Goal: Transaction & Acquisition: Purchase product/service

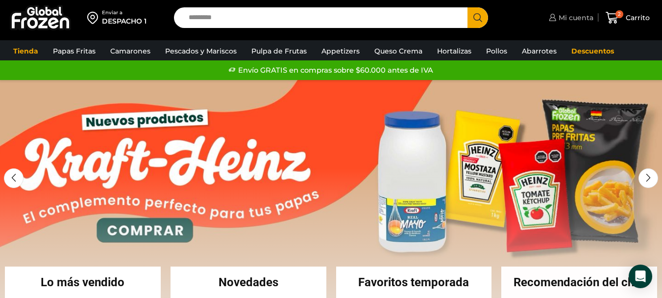
click at [576, 15] on span "Mi cuenta" at bounding box center [574, 18] width 37 height 10
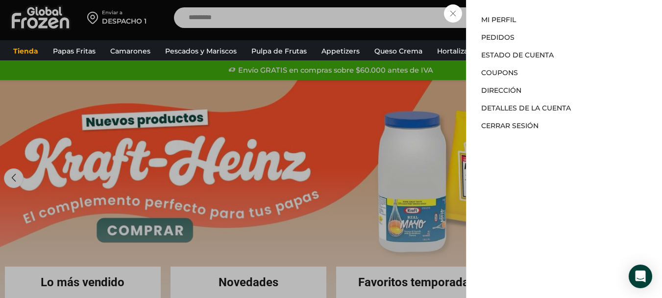
click at [547, 27] on div "Mi cuenta Mi cuenta Mi perfil Pedidos Descargas Estado de Cuenta Coupons Direcc…" at bounding box center [570, 18] width 47 height 20
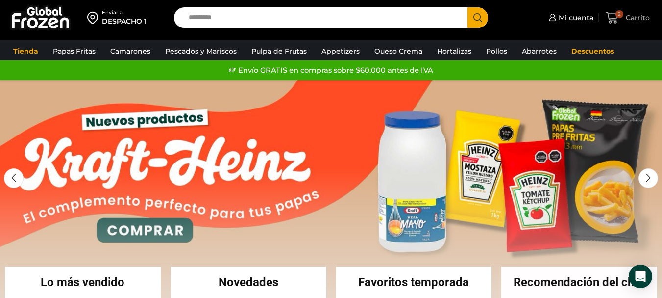
click at [624, 14] on span "Carrito" at bounding box center [636, 18] width 26 height 10
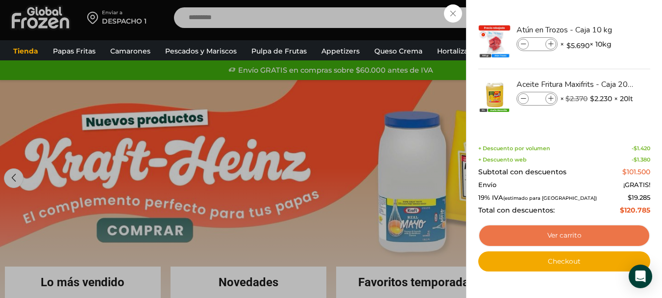
click at [556, 233] on link "Ver carrito" at bounding box center [564, 235] width 172 height 23
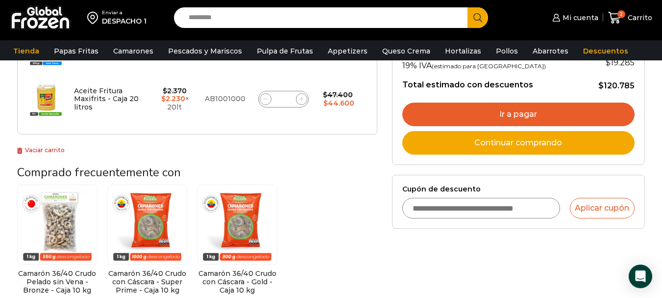
scroll to position [228, 0]
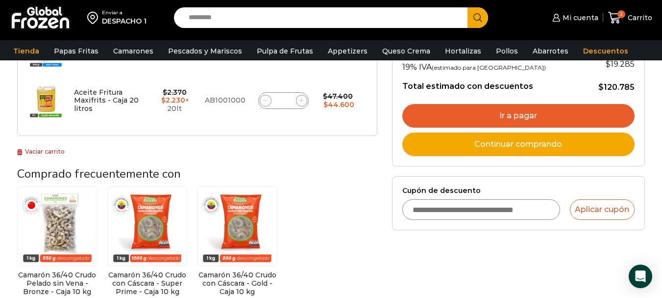
click at [506, 116] on link "Ir a pagar" at bounding box center [518, 116] width 232 height 24
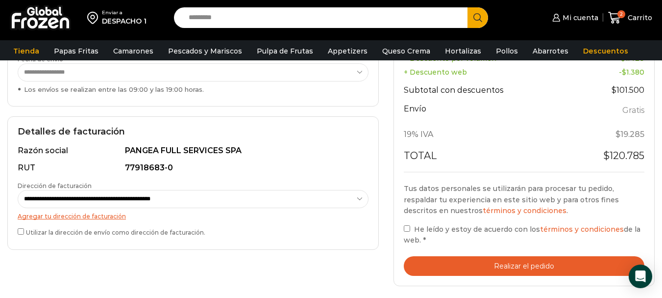
scroll to position [247, 0]
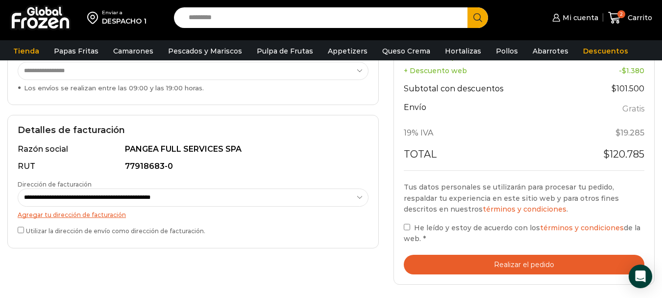
click at [406, 230] on label "He leído y estoy de acuerdo con los términos y condiciones de la web. *" at bounding box center [524, 233] width 241 height 23
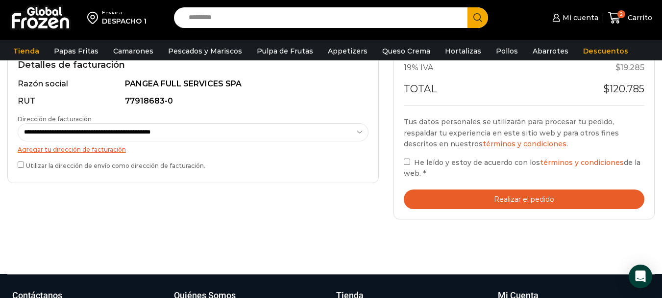
scroll to position [313, 0]
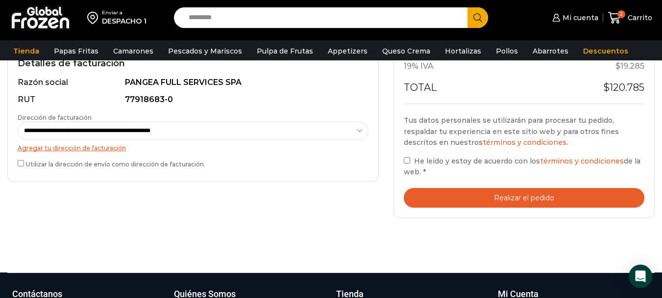
click at [521, 192] on button "Realizar el pedido" at bounding box center [524, 198] width 241 height 20
